Goal: Information Seeking & Learning: Find specific fact

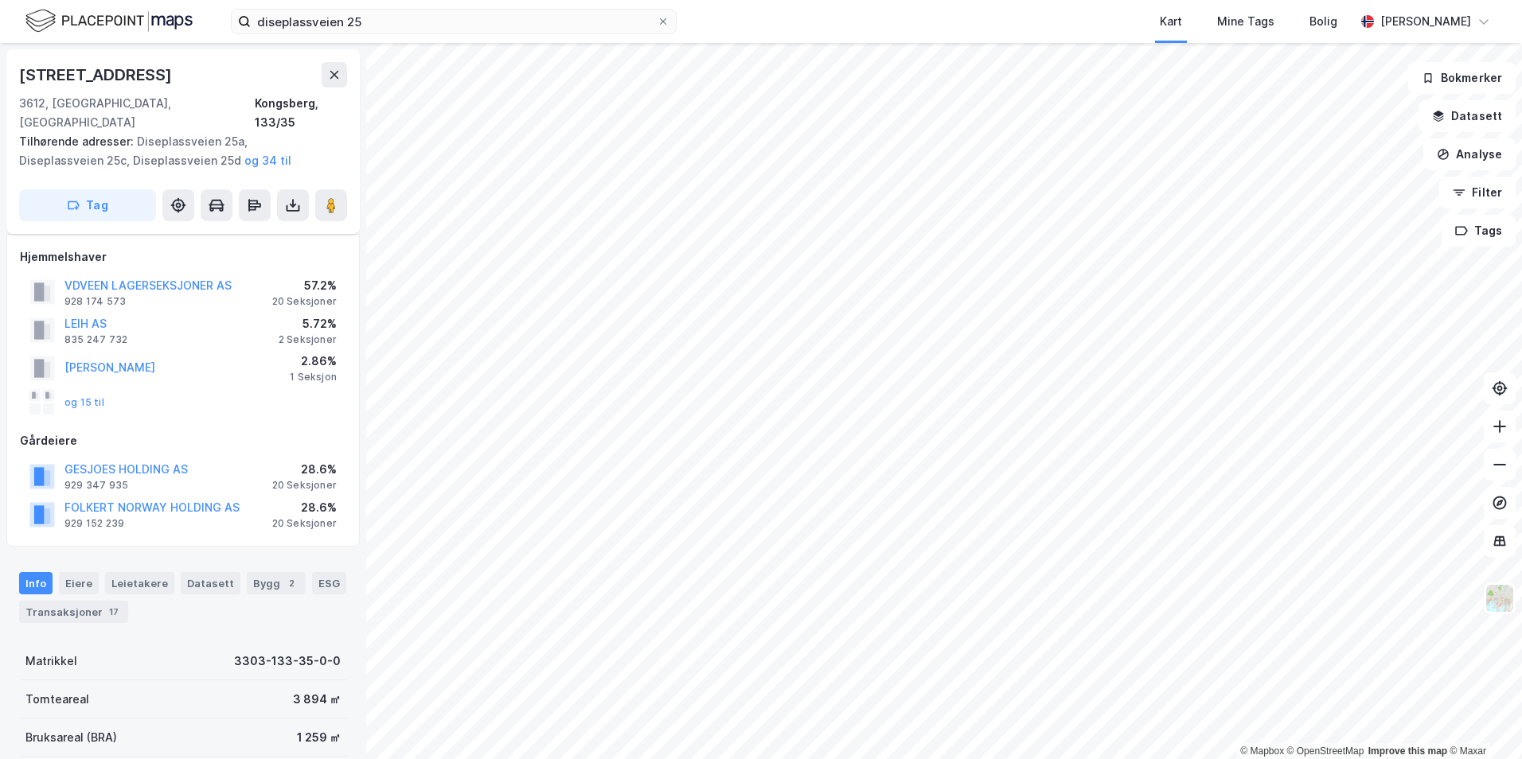
scroll to position [70, 0]
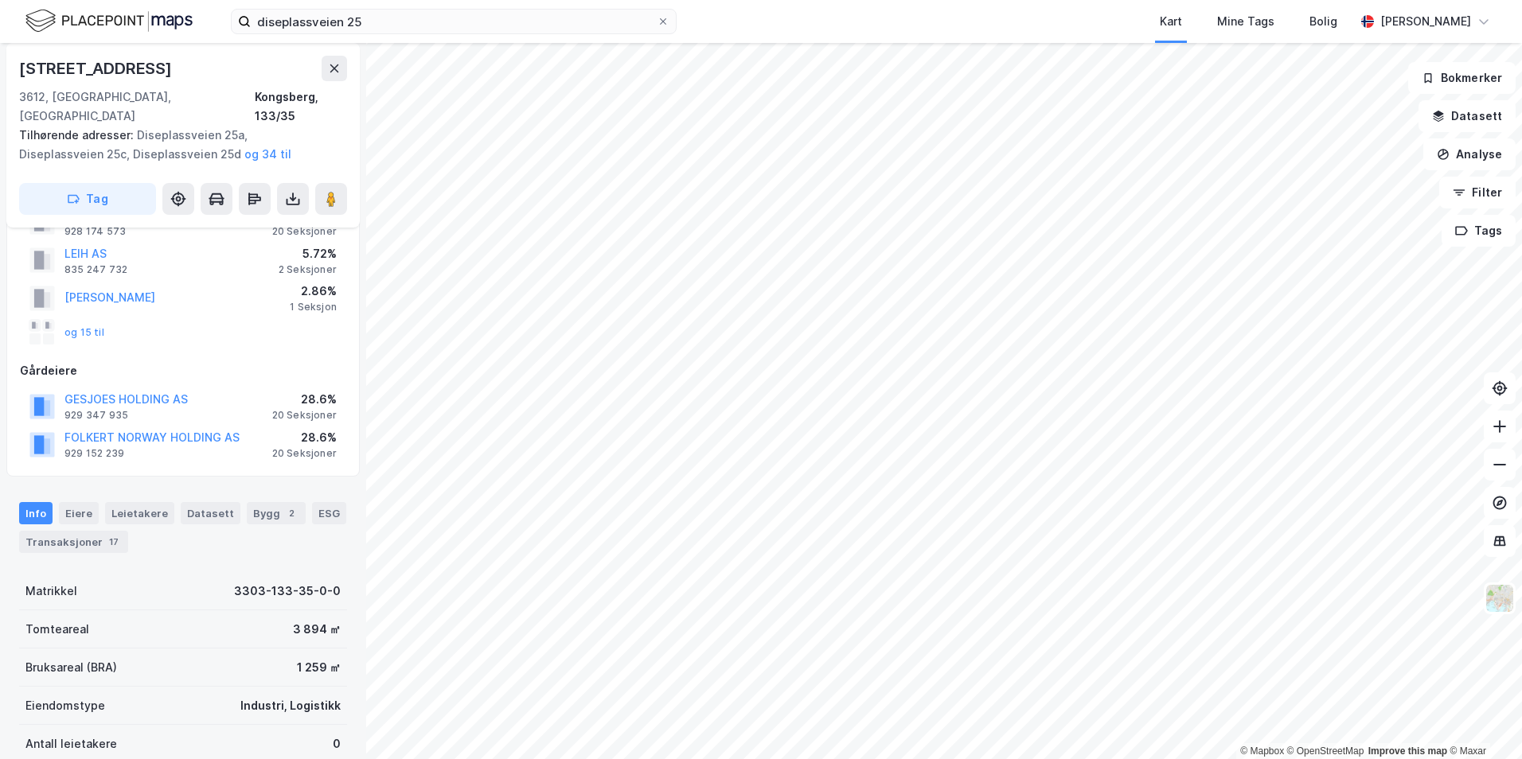
scroll to position [70, 0]
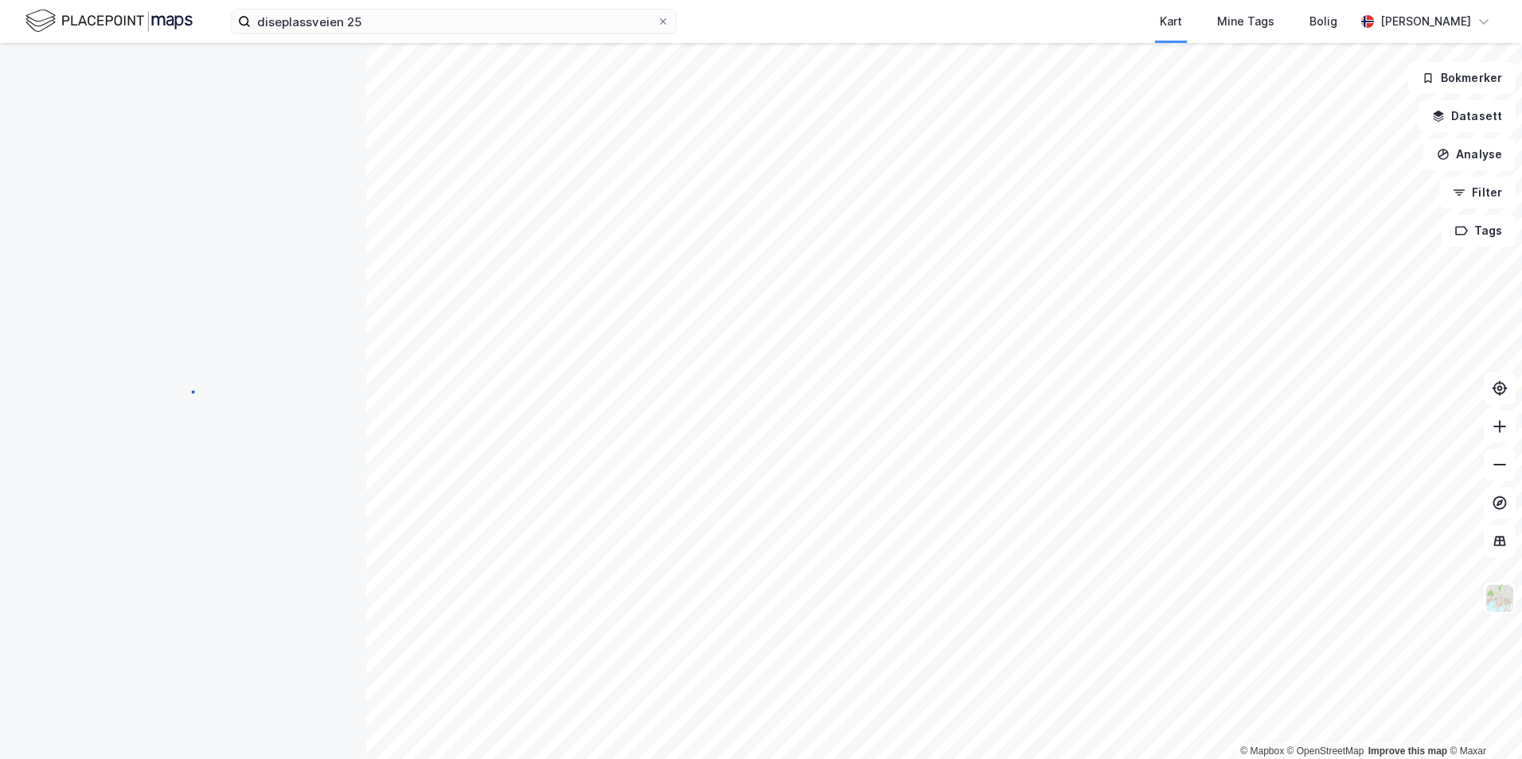
scroll to position [70, 0]
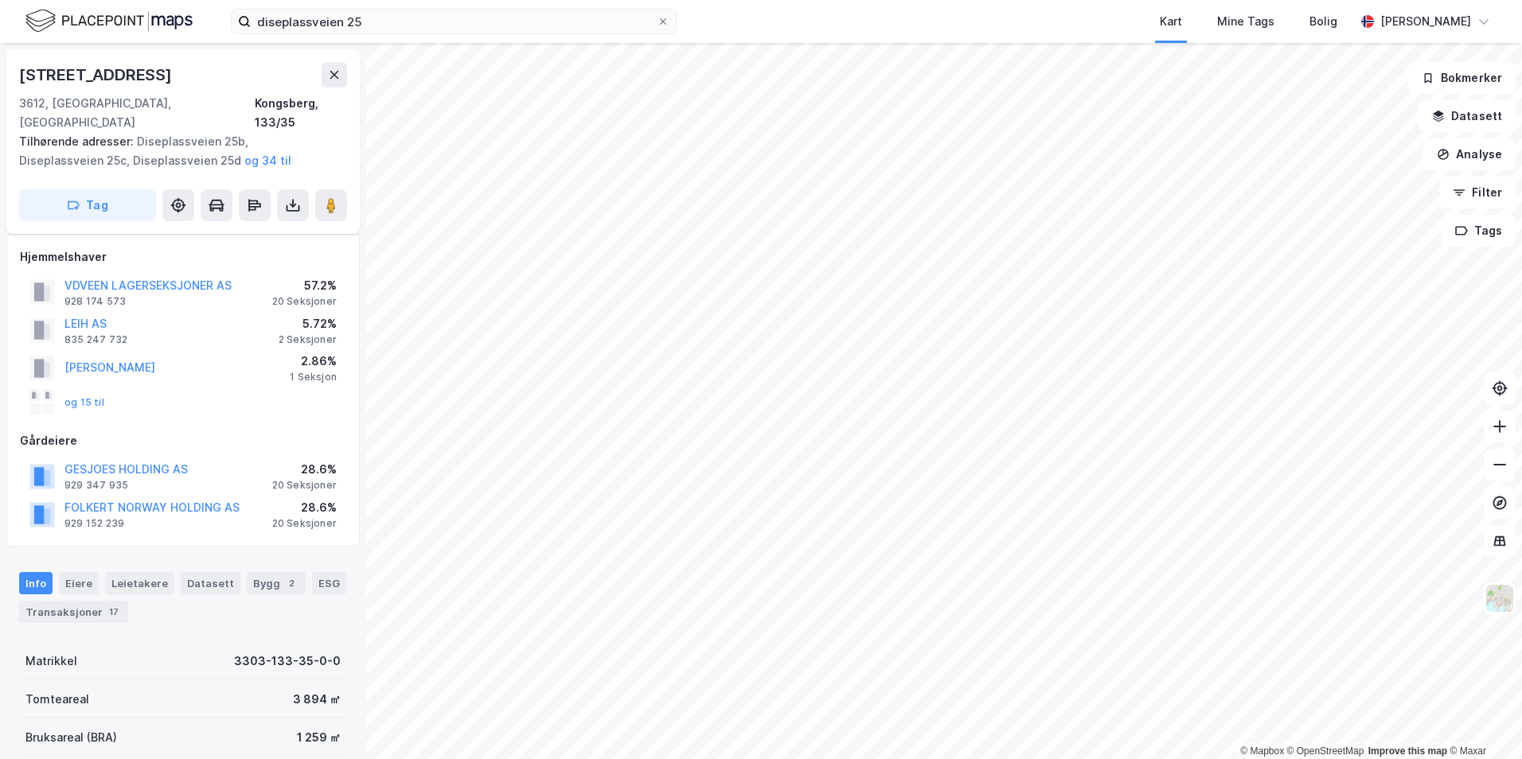
scroll to position [70, 0]
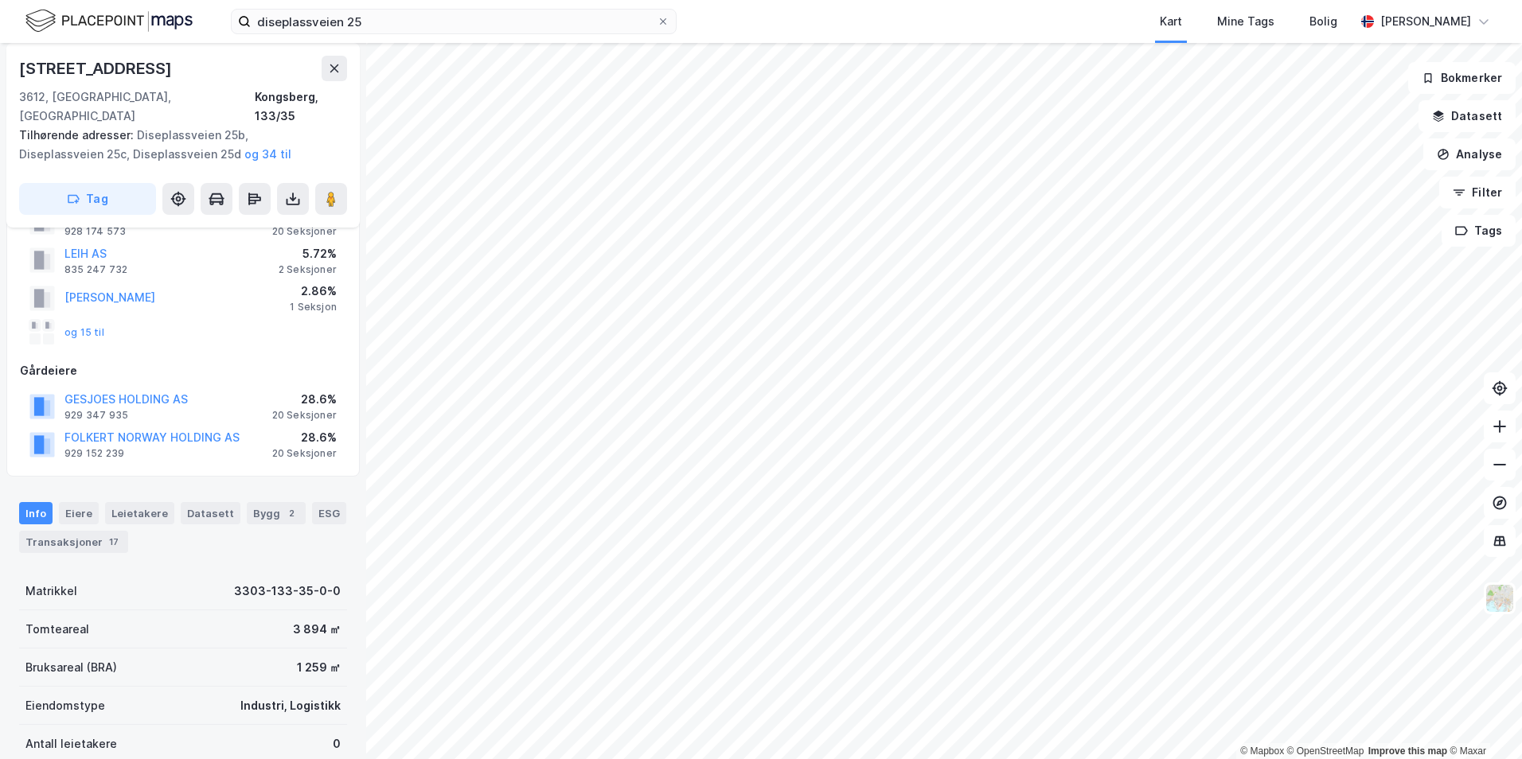
click at [146, 68] on div "[STREET_ADDRESS]" at bounding box center [97, 68] width 156 height 25
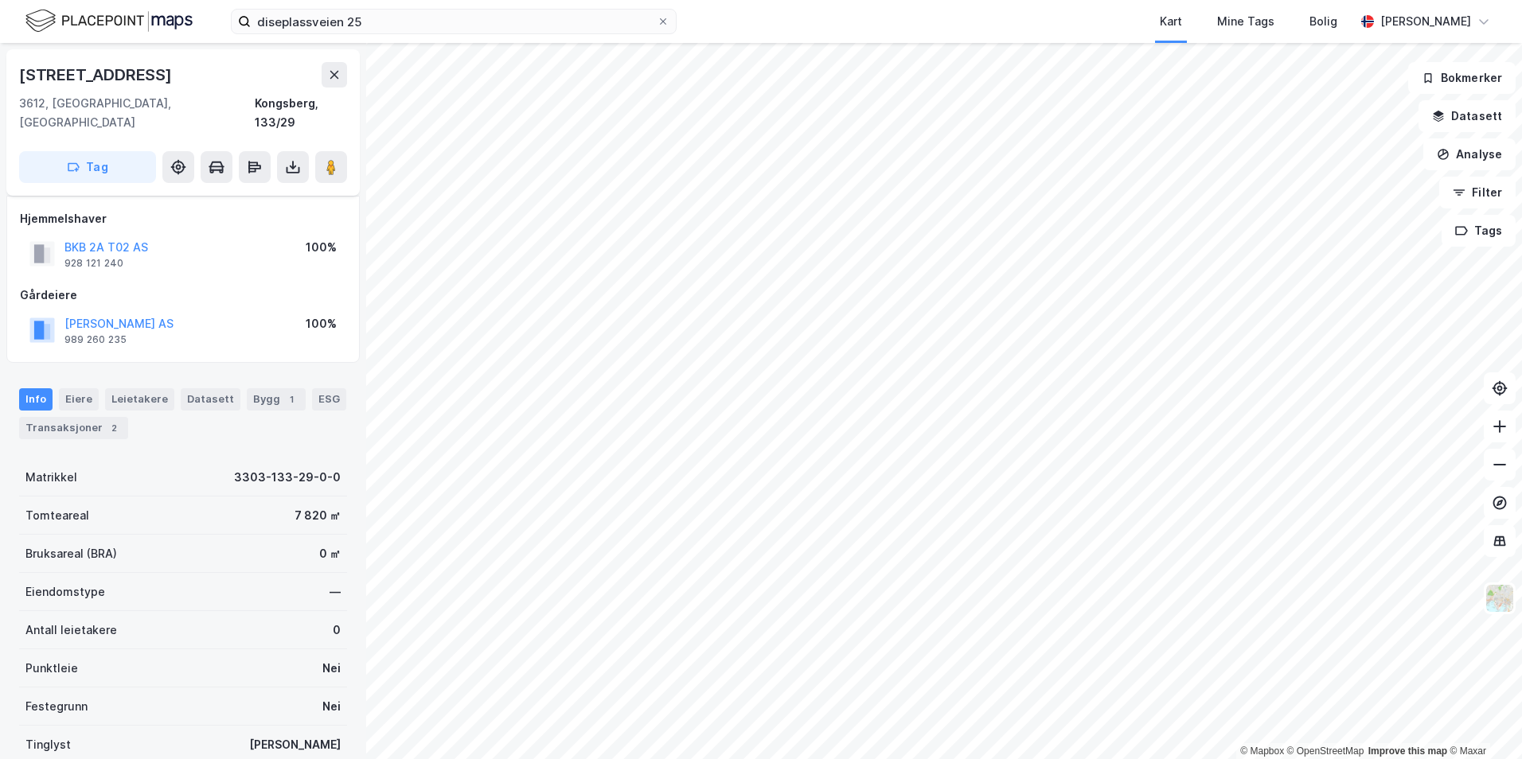
scroll to position [70, 0]
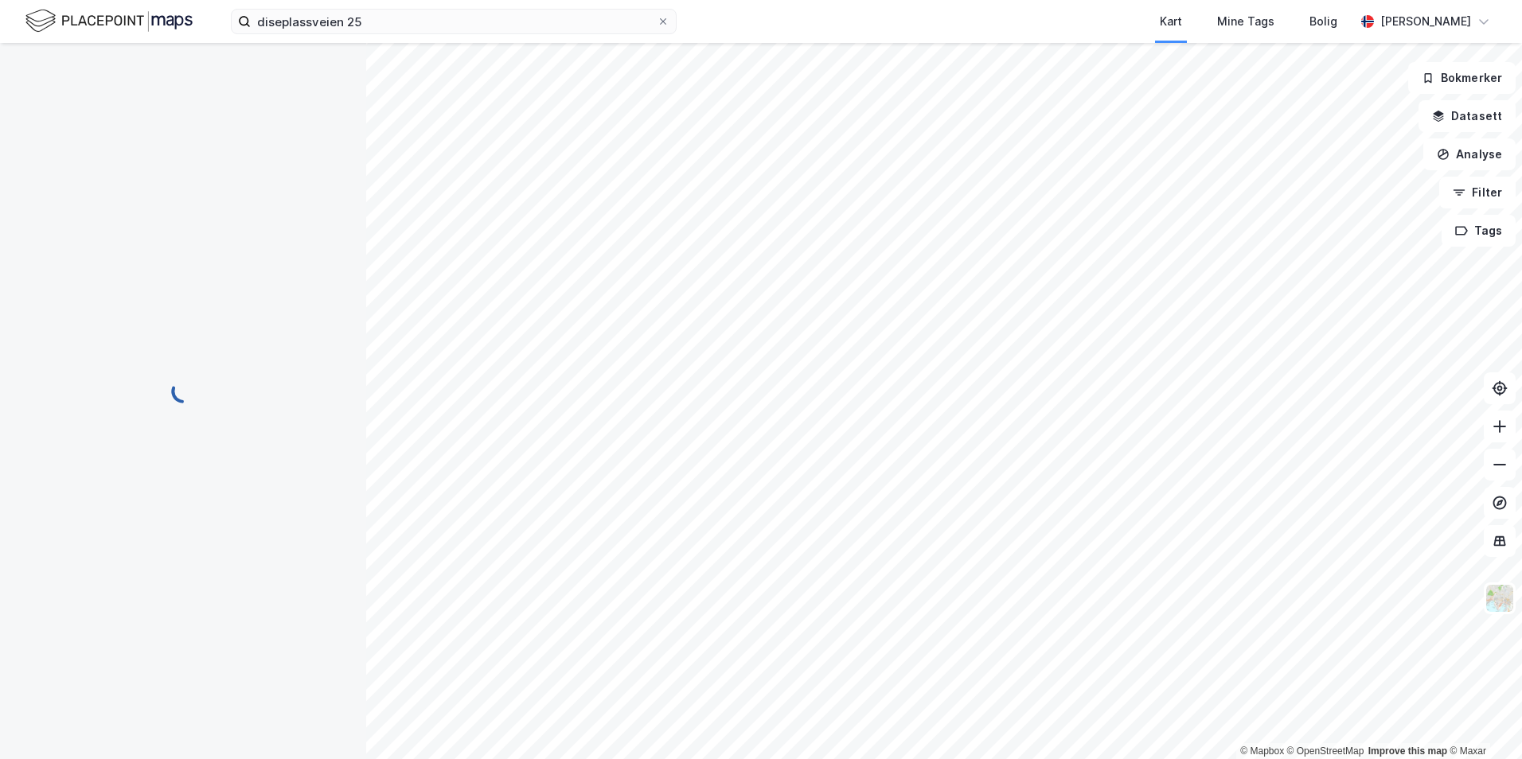
scroll to position [70, 0]
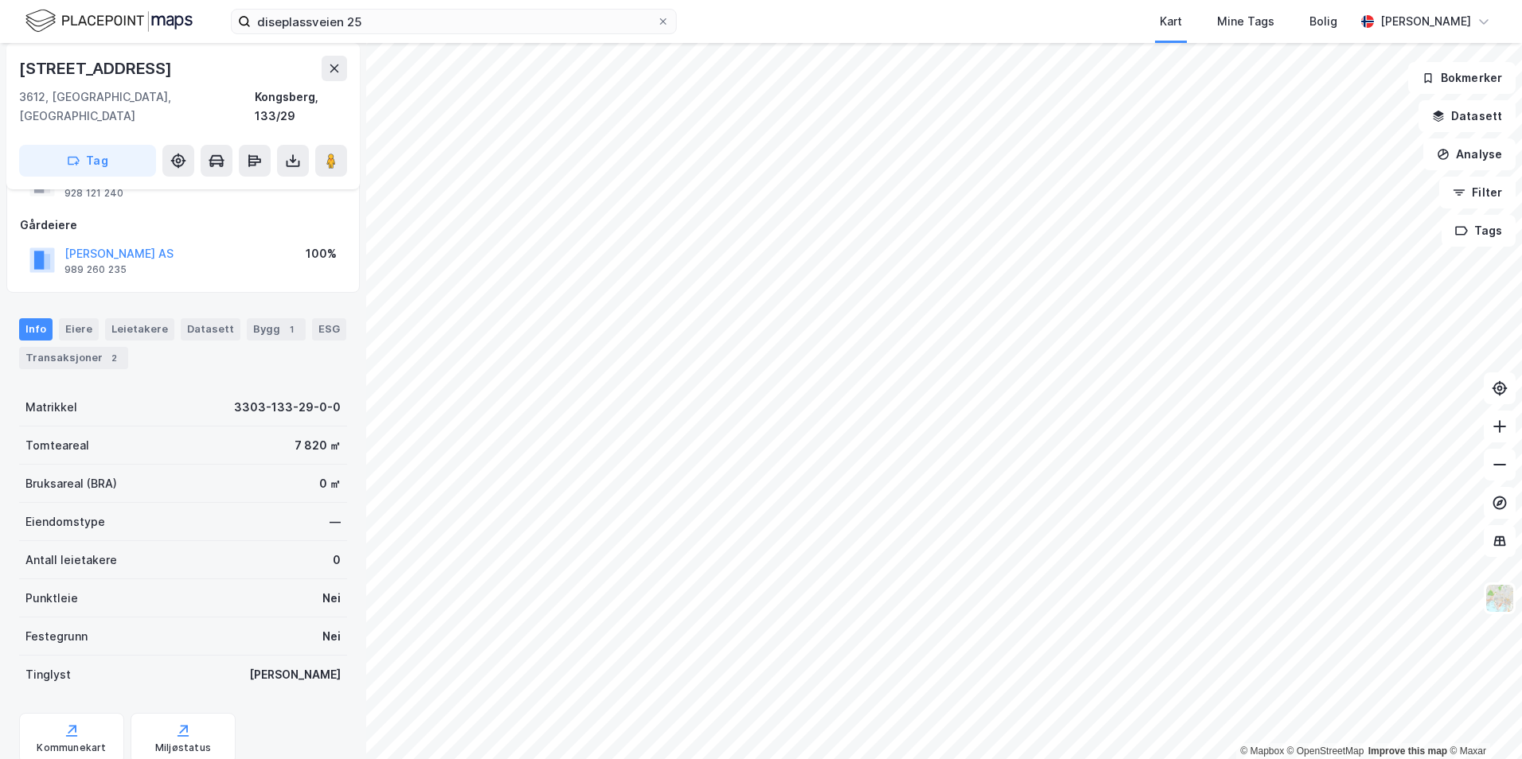
scroll to position [70, 0]
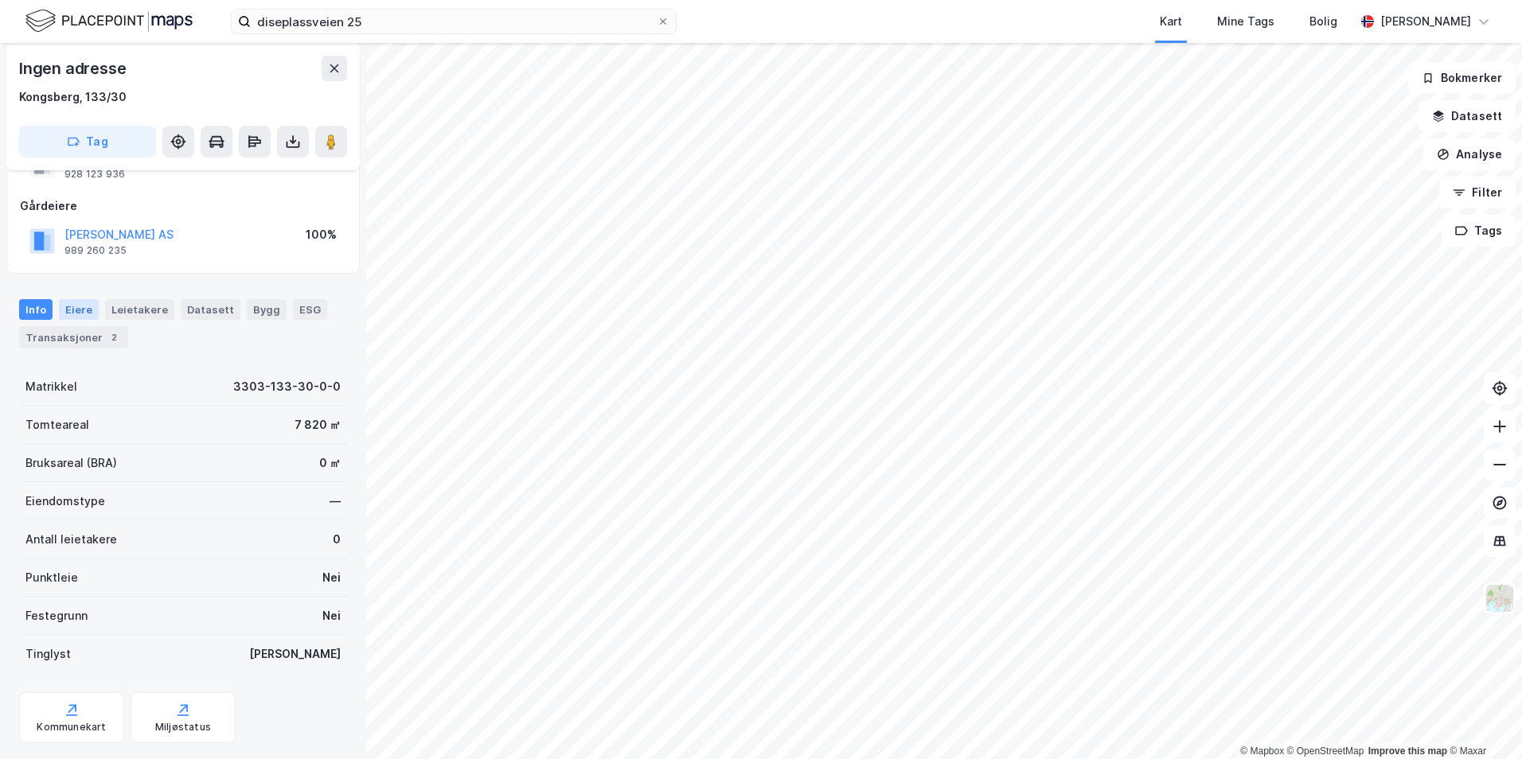
click at [83, 311] on div "Eiere" at bounding box center [79, 309] width 40 height 21
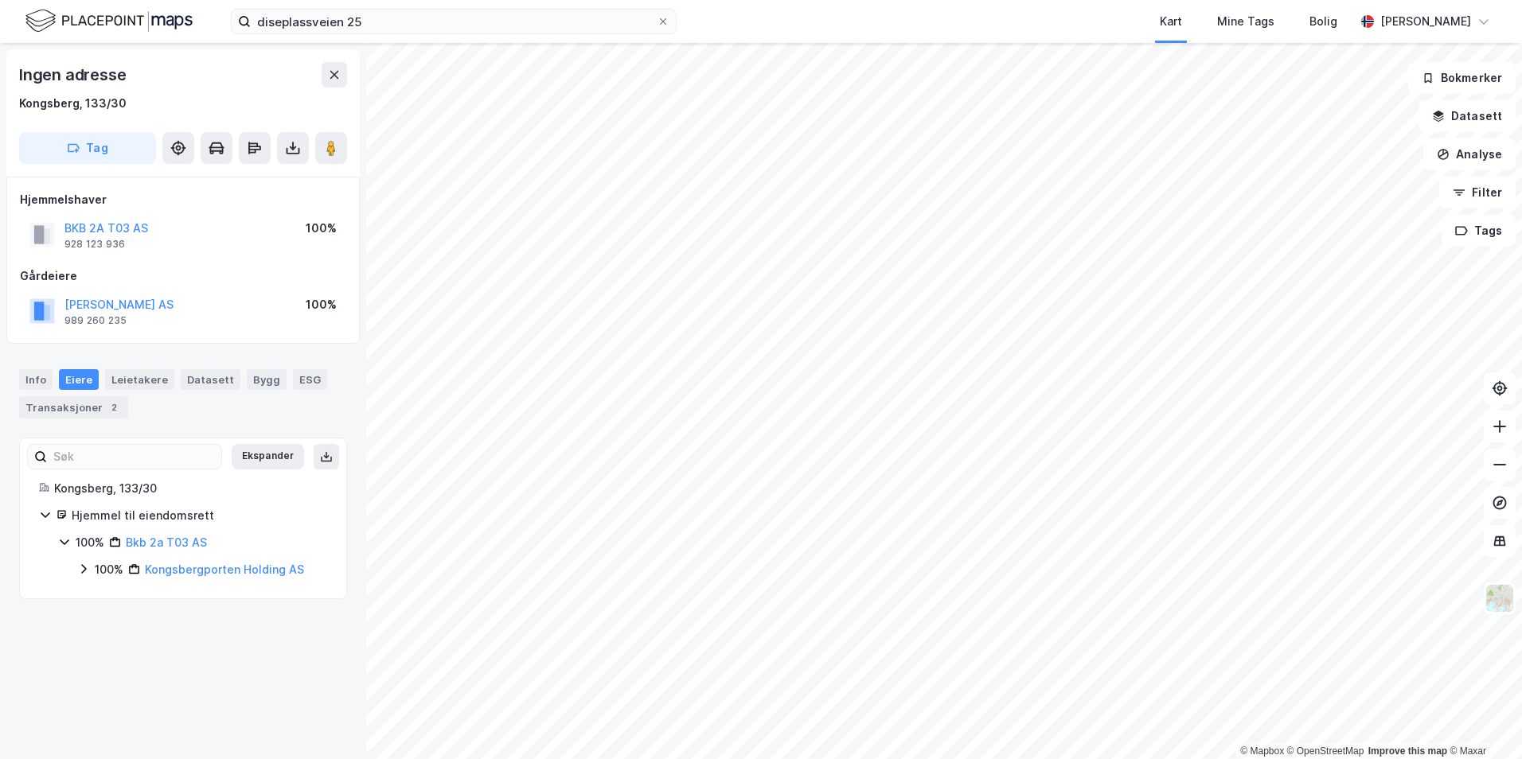
click at [99, 575] on div "100%" at bounding box center [109, 569] width 29 height 19
click at [116, 600] on div "100%" at bounding box center [128, 596] width 29 height 19
click at [128, 626] on div "100% [PERSON_NAME] AS" at bounding box center [221, 623] width 212 height 19
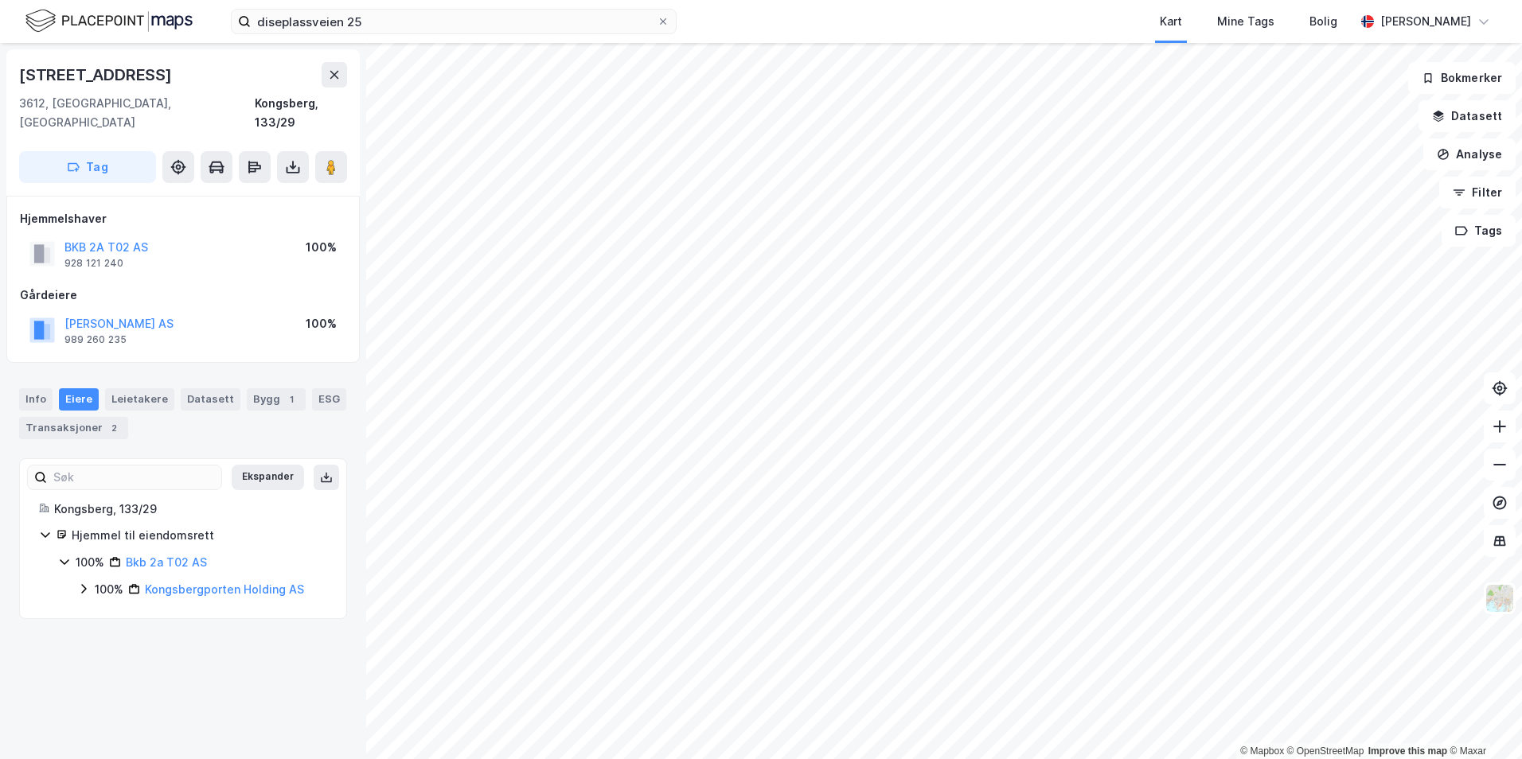
click at [80, 583] on icon at bounding box center [83, 589] width 13 height 13
click at [99, 610] on icon at bounding box center [102, 616] width 13 height 13
click at [116, 637] on icon at bounding box center [121, 643] width 13 height 13
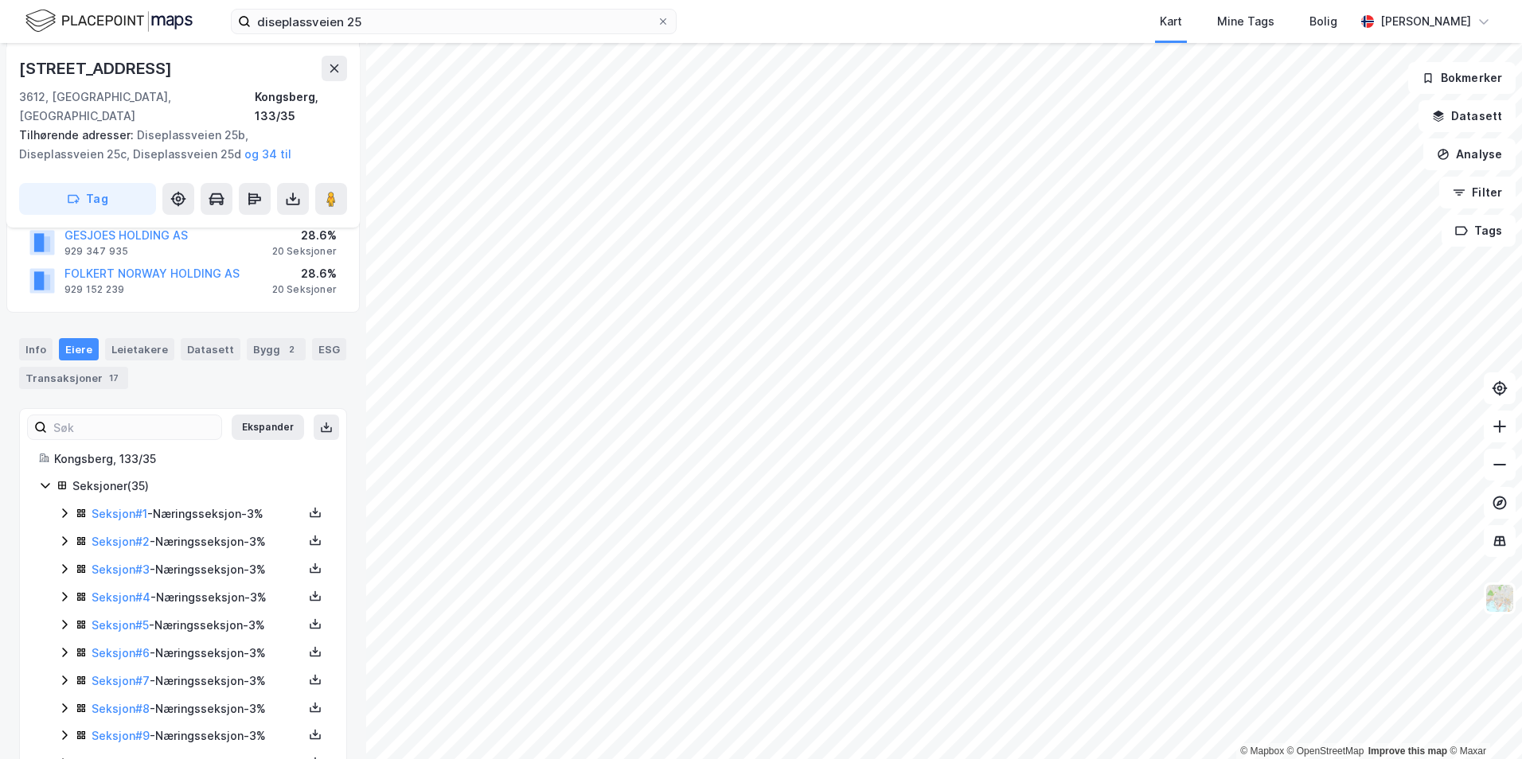
scroll to position [309, 0]
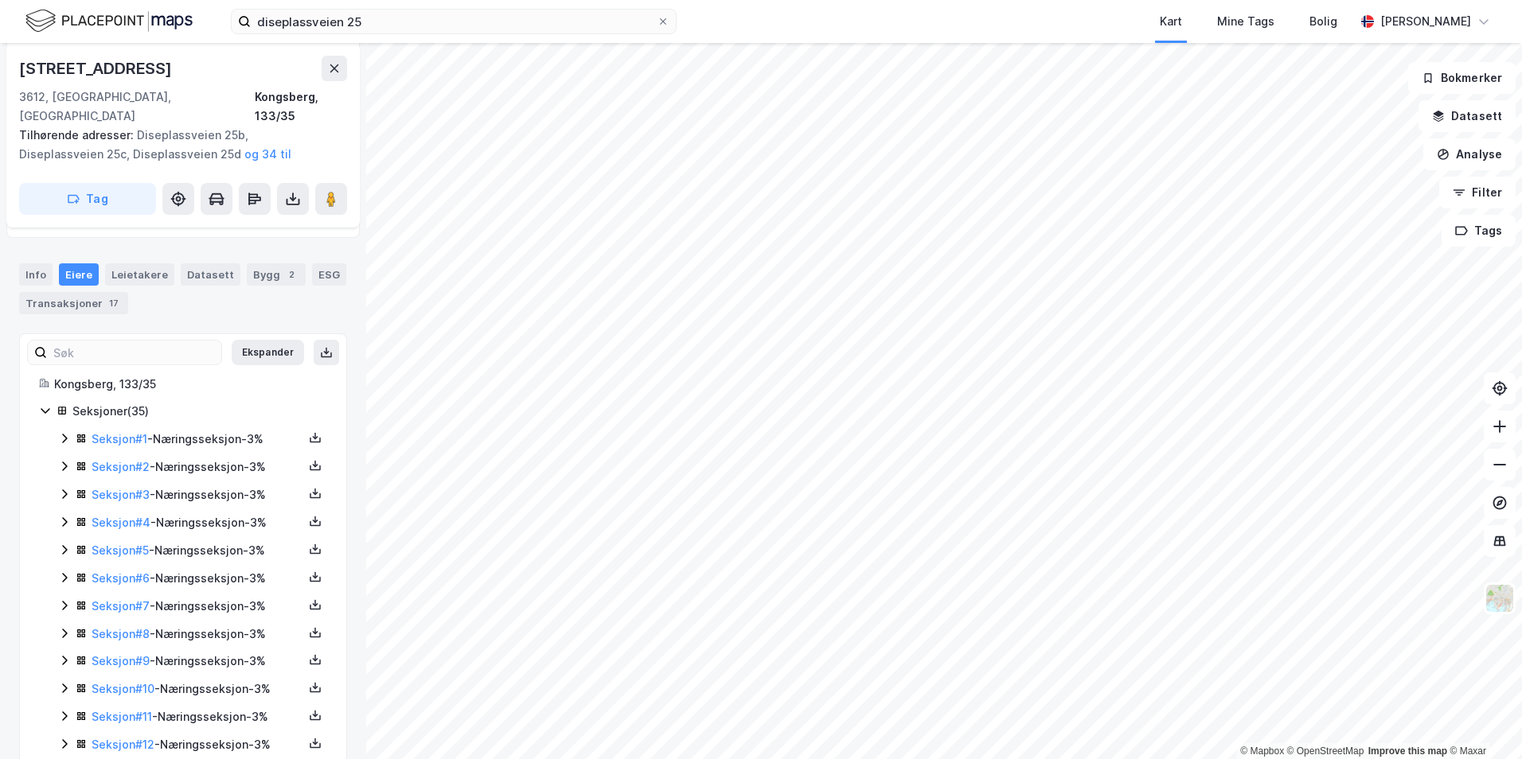
click at [59, 516] on icon at bounding box center [64, 522] width 13 height 13
click at [61, 520] on icon at bounding box center [64, 523] width 9 height 6
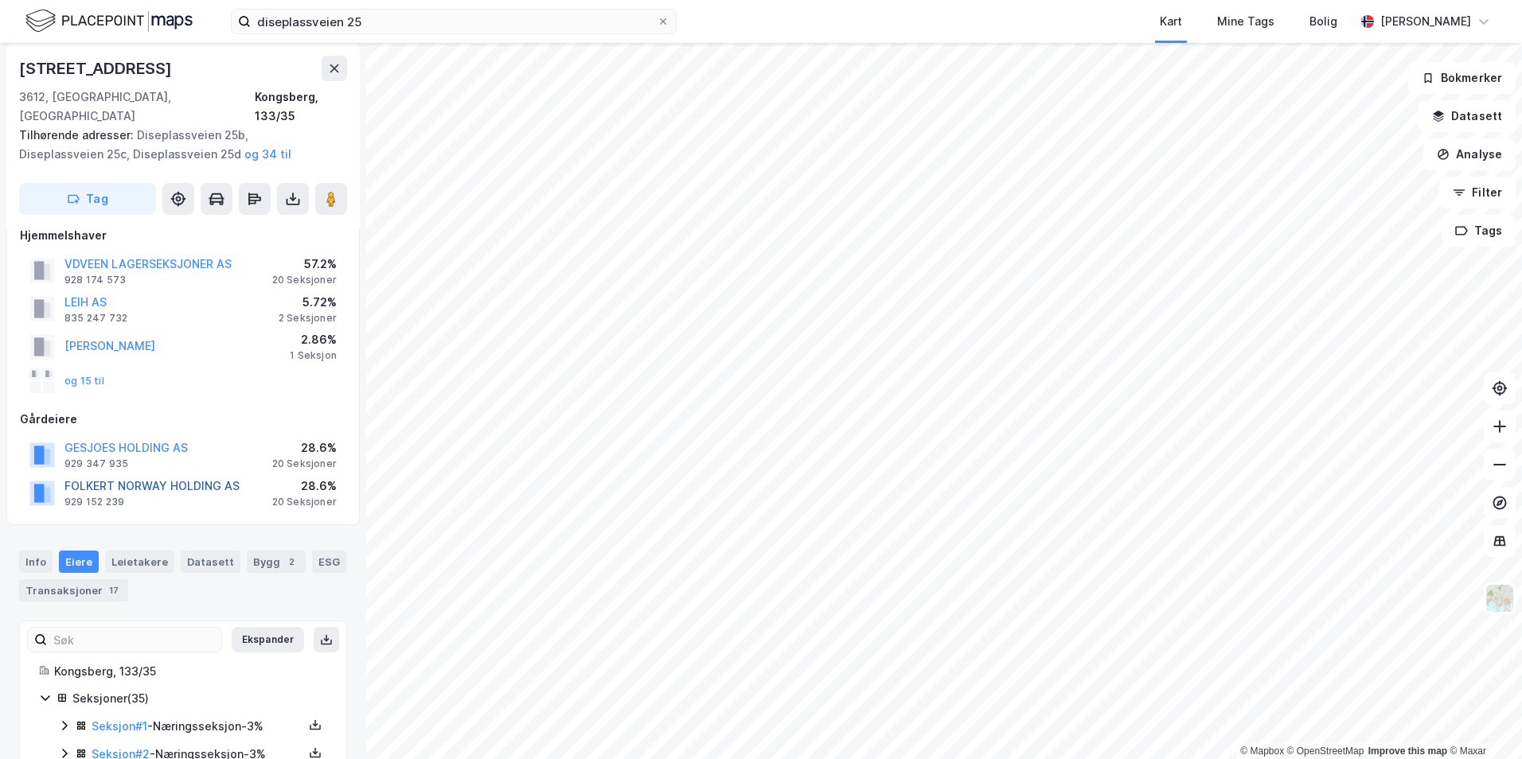
scroll to position [0, 0]
